Goal: Information Seeking & Learning: Learn about a topic

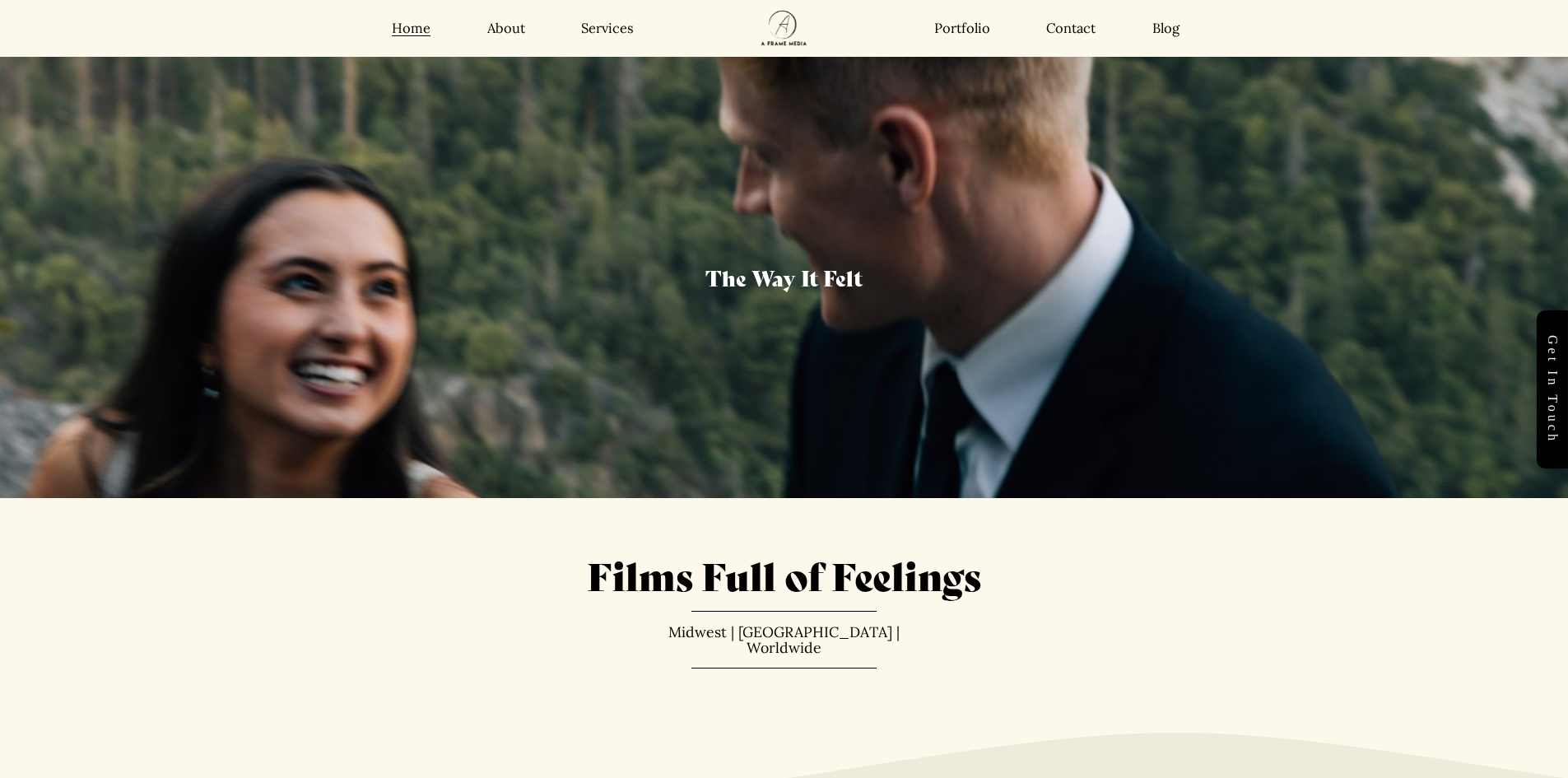
click at [498, 42] on div "Home About Services Portfolio Contact Blog Home About" at bounding box center [784, 29] width 1408 height 57
click at [508, 25] on link "About" at bounding box center [507, 28] width 38 height 17
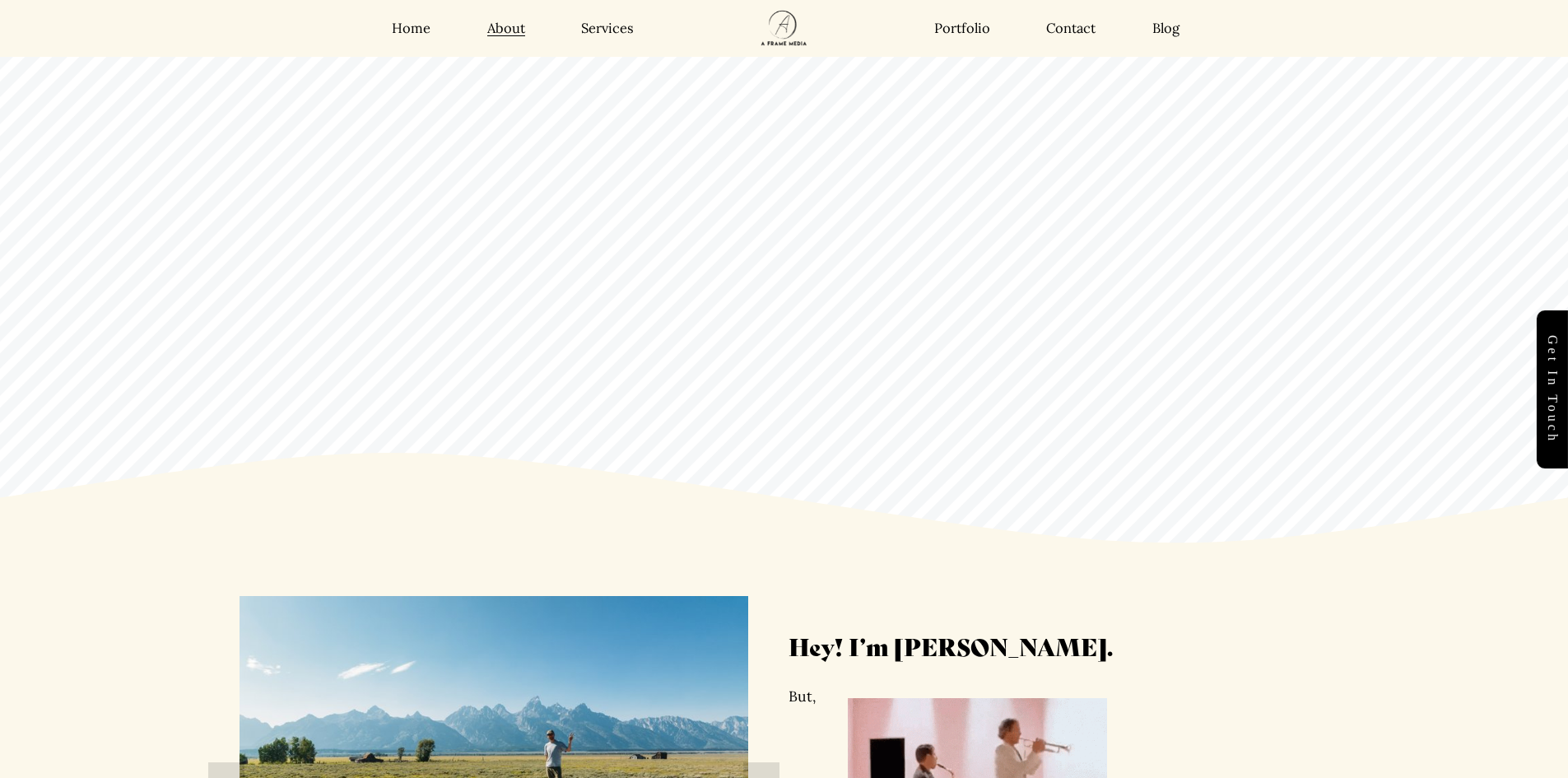
click at [639, 34] on nav "Home About Services Portfolio Contact Blog" at bounding box center [513, 28] width 298 height 17
click at [625, 30] on link "Services" at bounding box center [608, 28] width 53 height 17
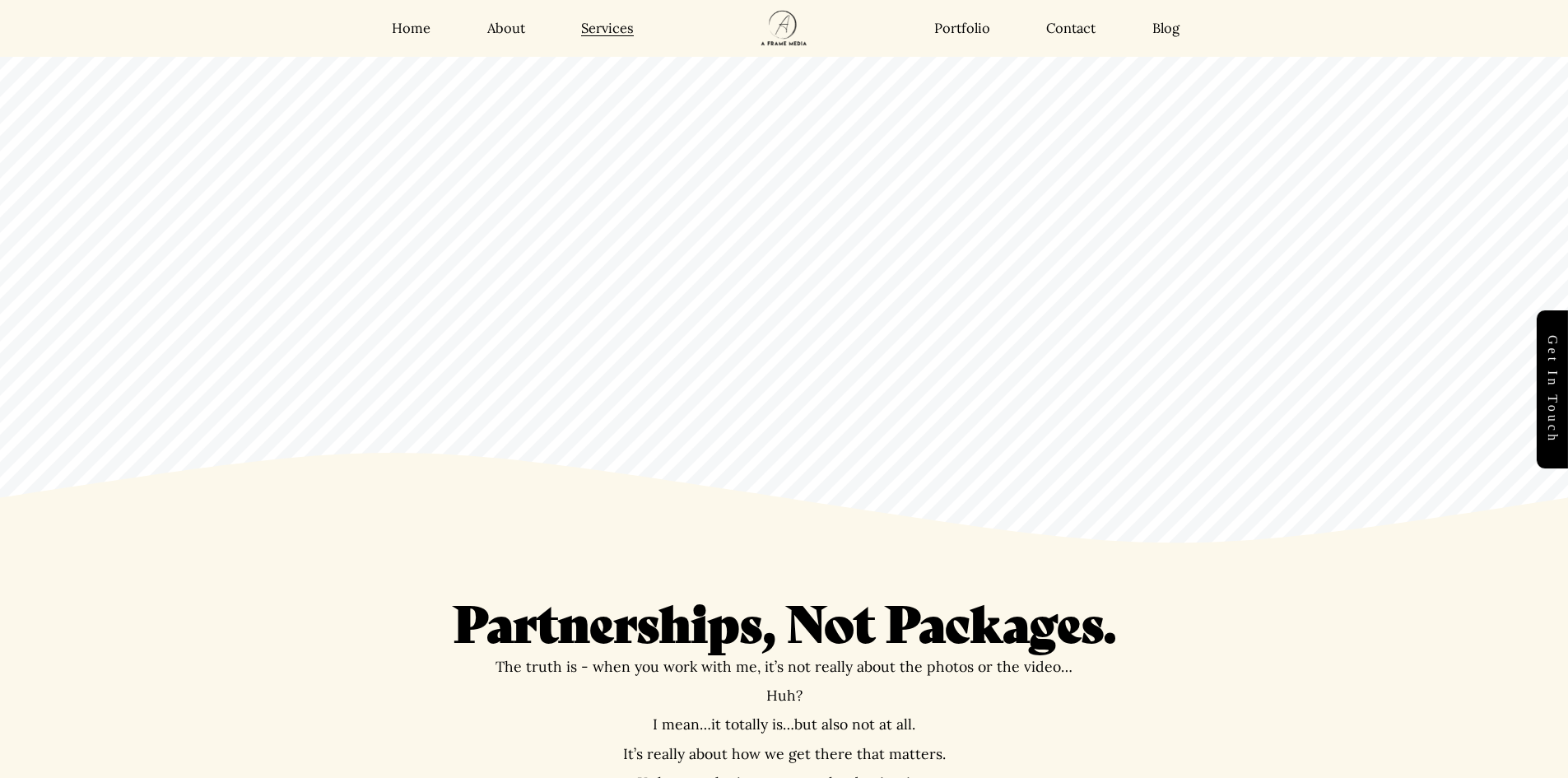
click at [985, 27] on link "Portfolio" at bounding box center [962, 28] width 56 height 17
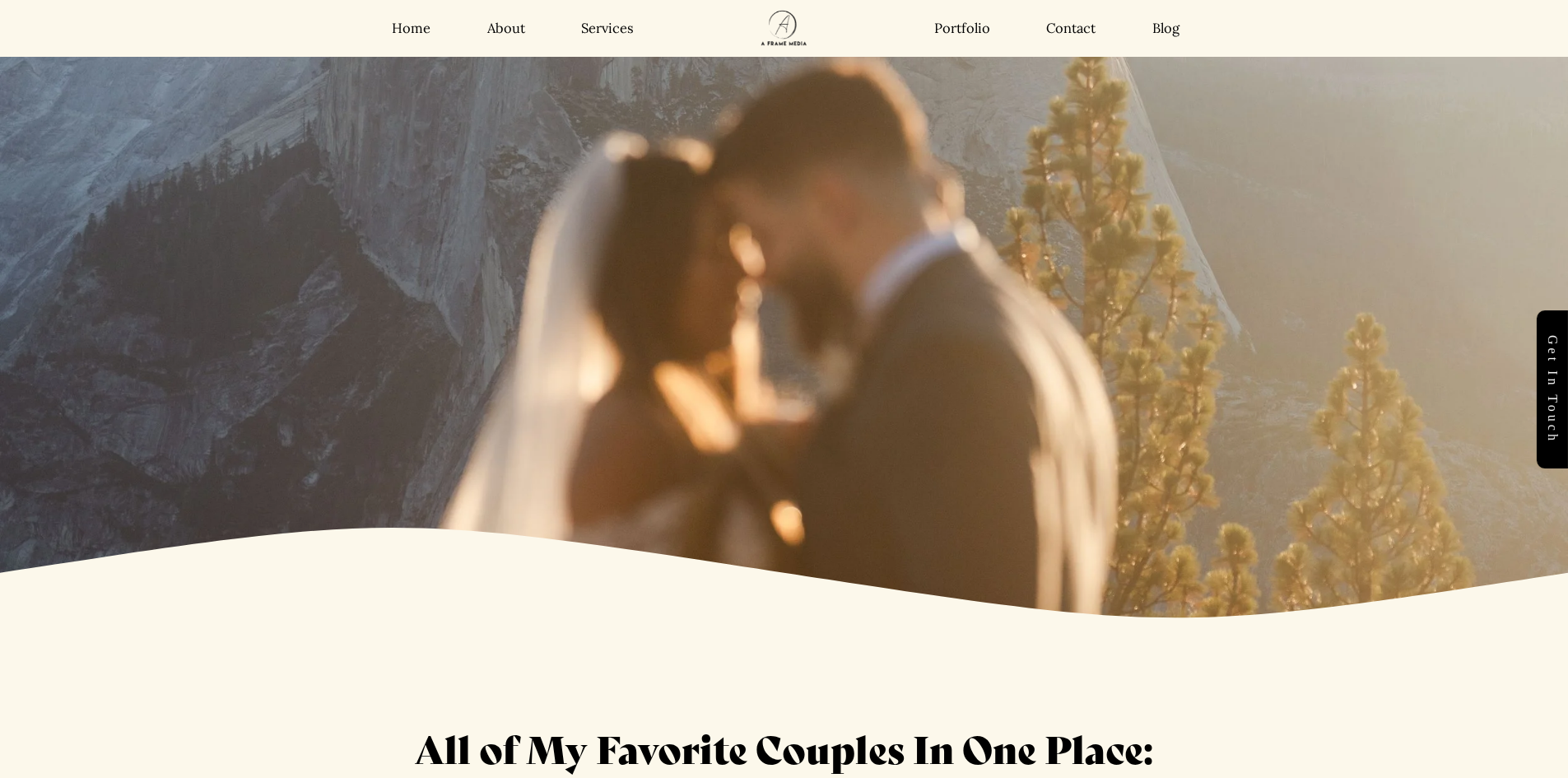
click at [1095, 29] on link "Contact" at bounding box center [1070, 28] width 49 height 17
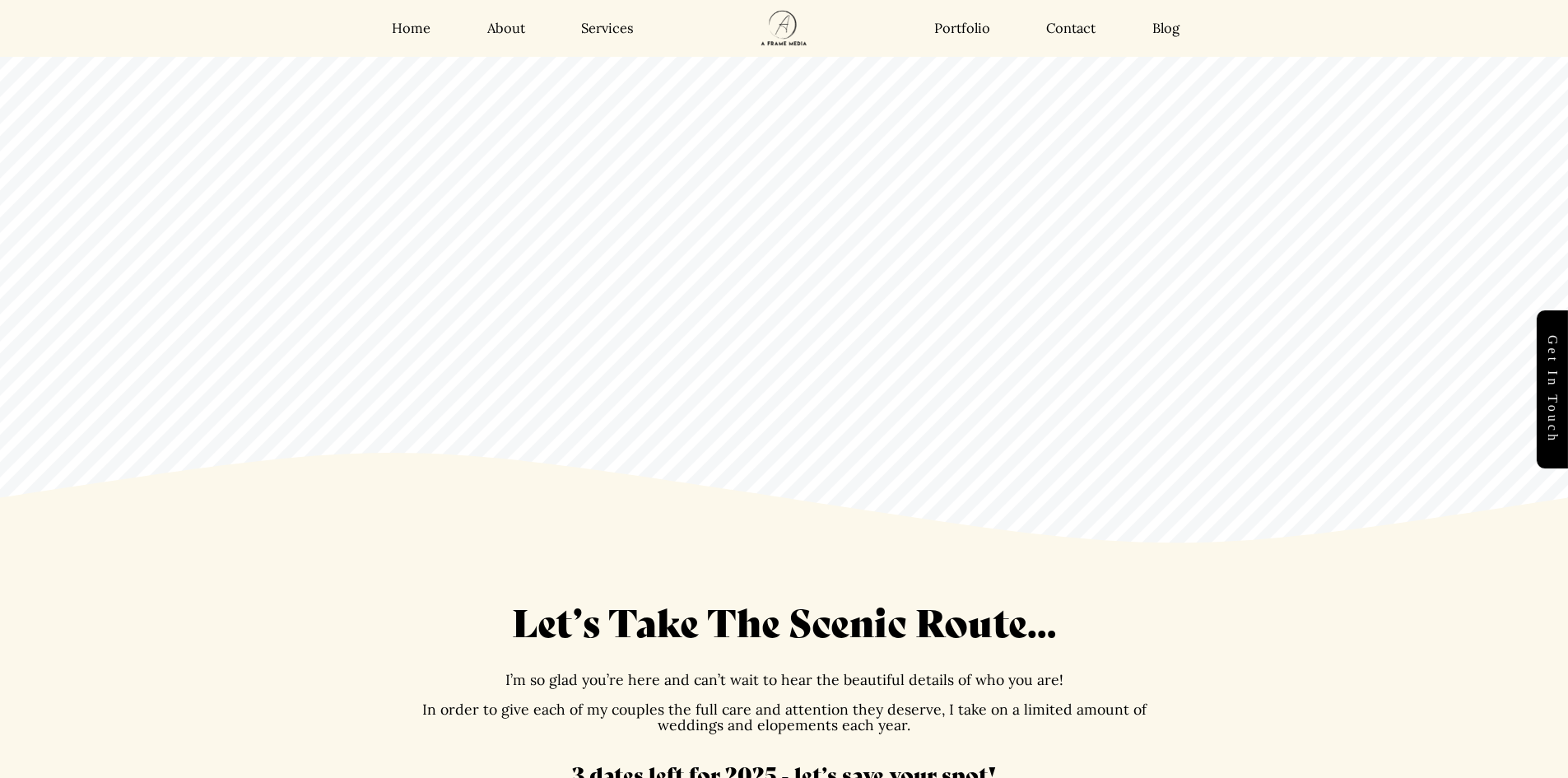
click at [1167, 15] on div "Home About Services Portfolio Contact Blog Home About" at bounding box center [784, 29] width 1408 height 57
click at [1174, 36] on link "Blog" at bounding box center [1166, 28] width 27 height 17
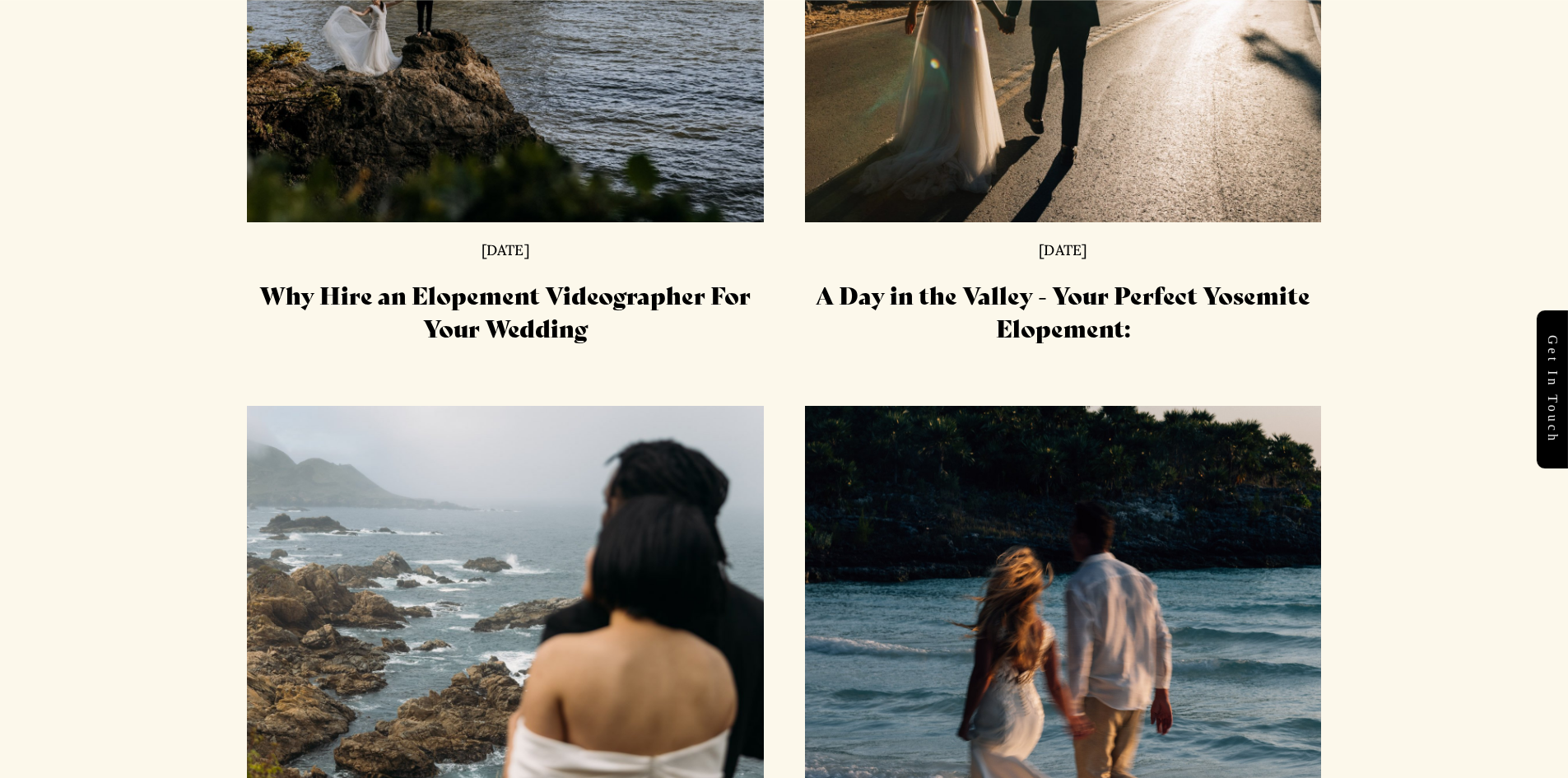
scroll to position [1650, 0]
